Goal: Find specific page/section: Find specific page/section

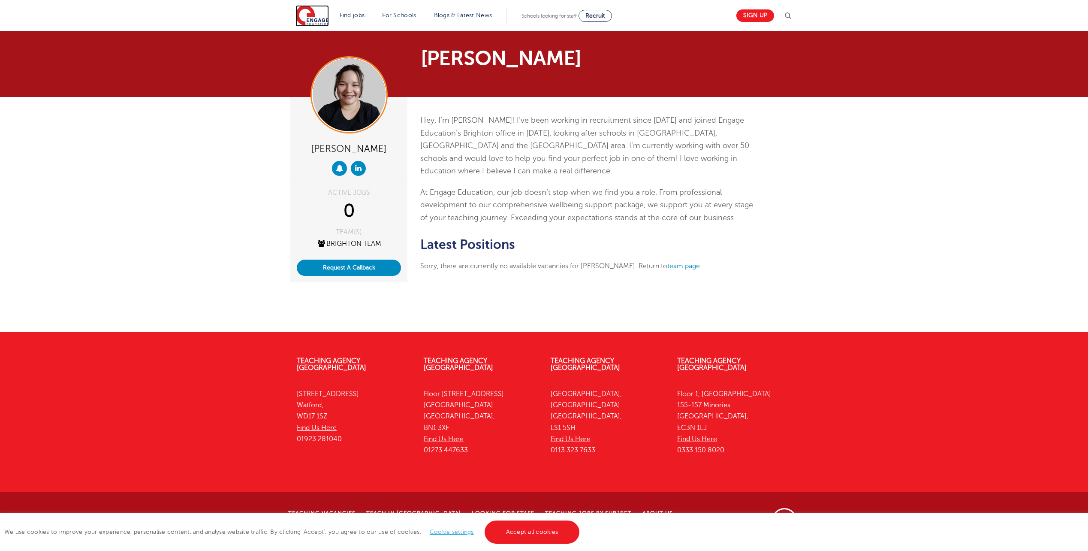
click at [304, 15] on img at bounding box center [311, 15] width 33 height 21
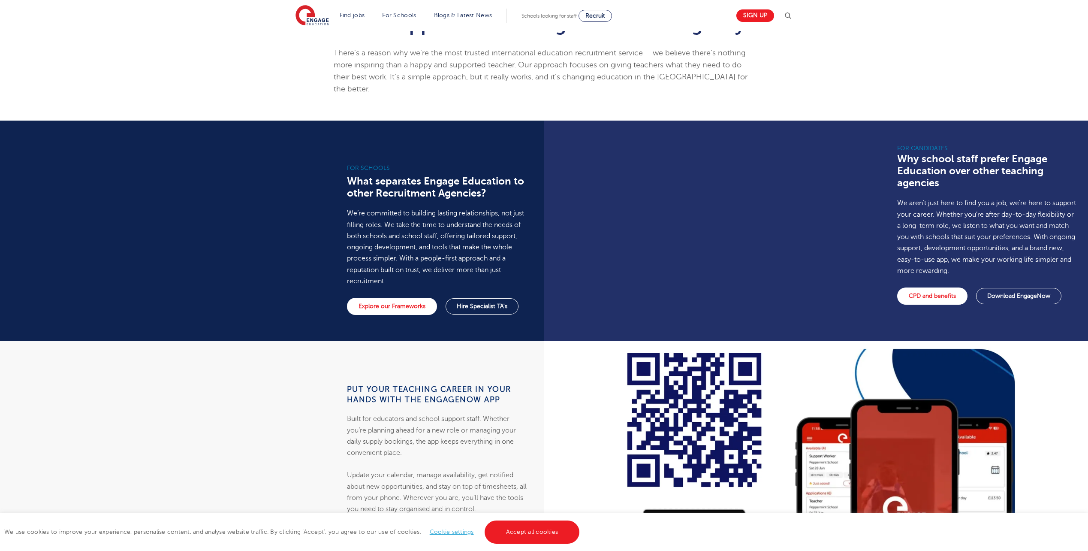
scroll to position [600, 0]
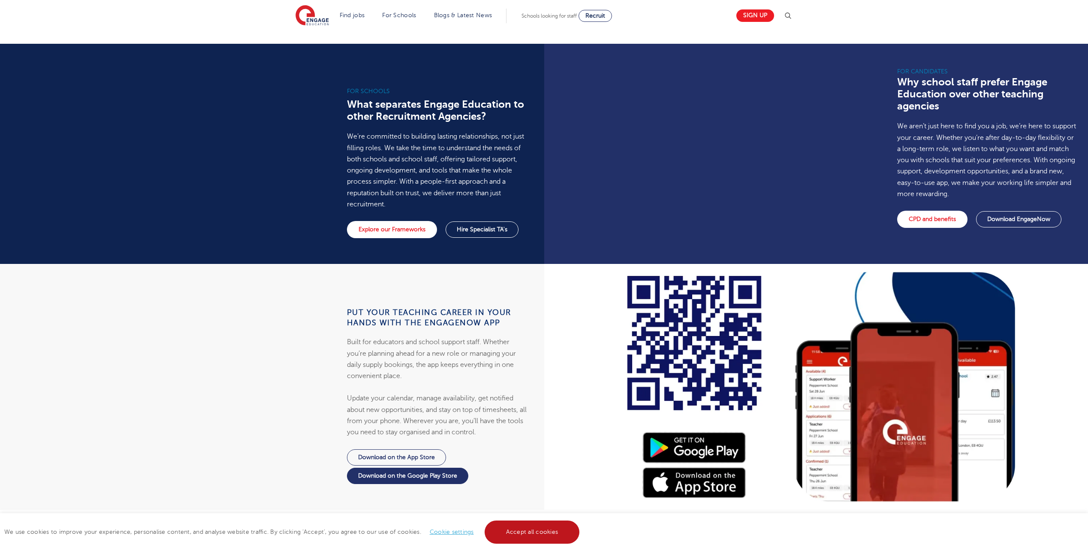
click at [520, 525] on link "Accept all cookies" at bounding box center [532, 531] width 95 height 23
